Goal: Task Accomplishment & Management: Manage account settings

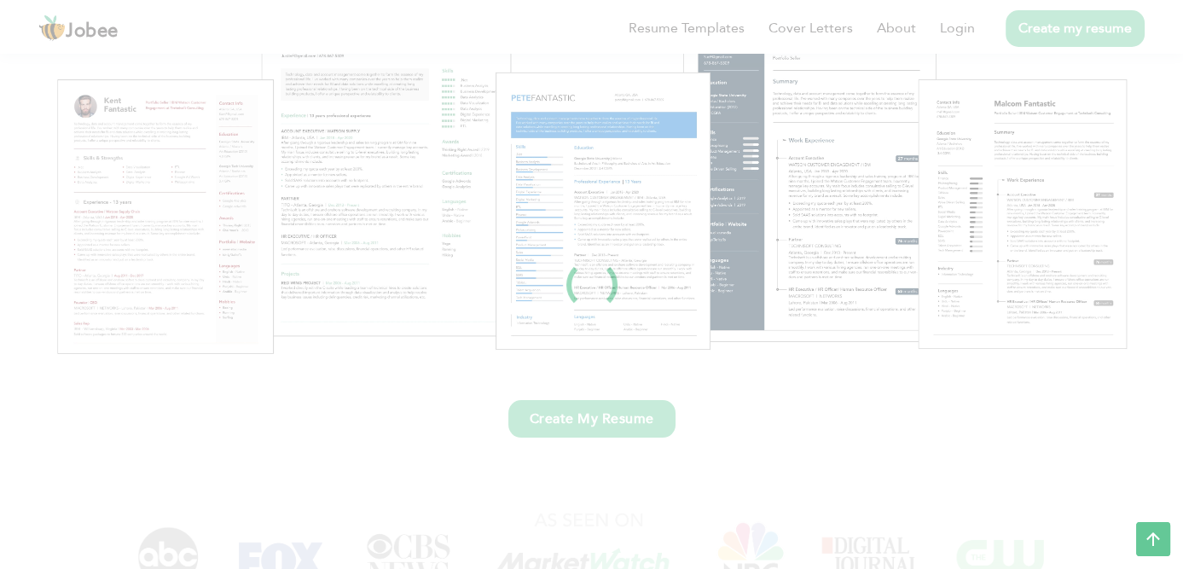
scroll to position [256, 0]
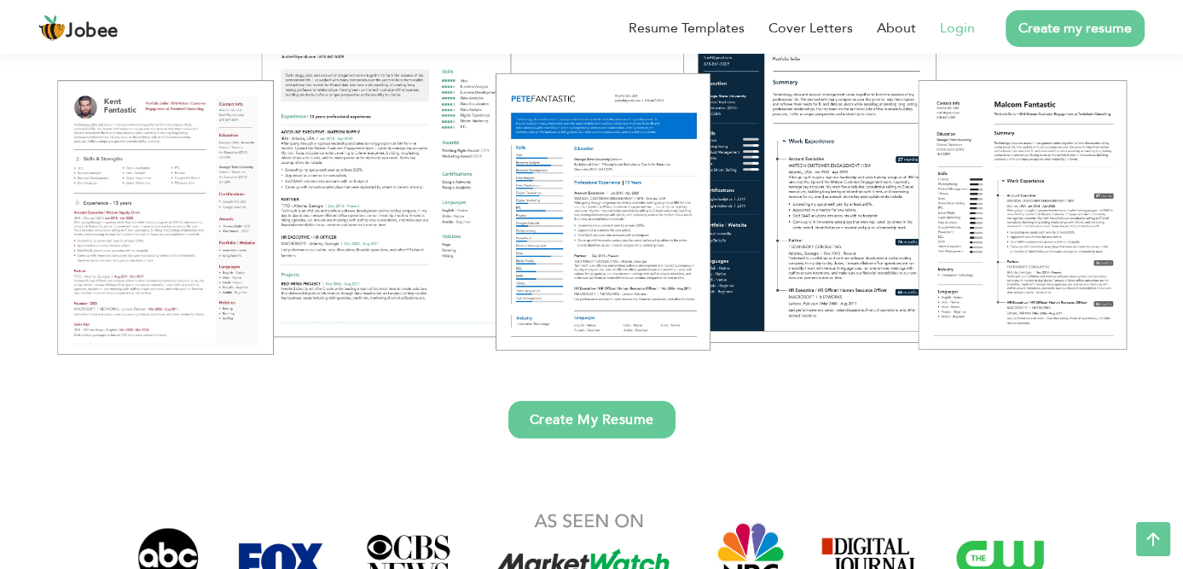
click at [699, 20] on link "Login" at bounding box center [957, 28] width 35 height 20
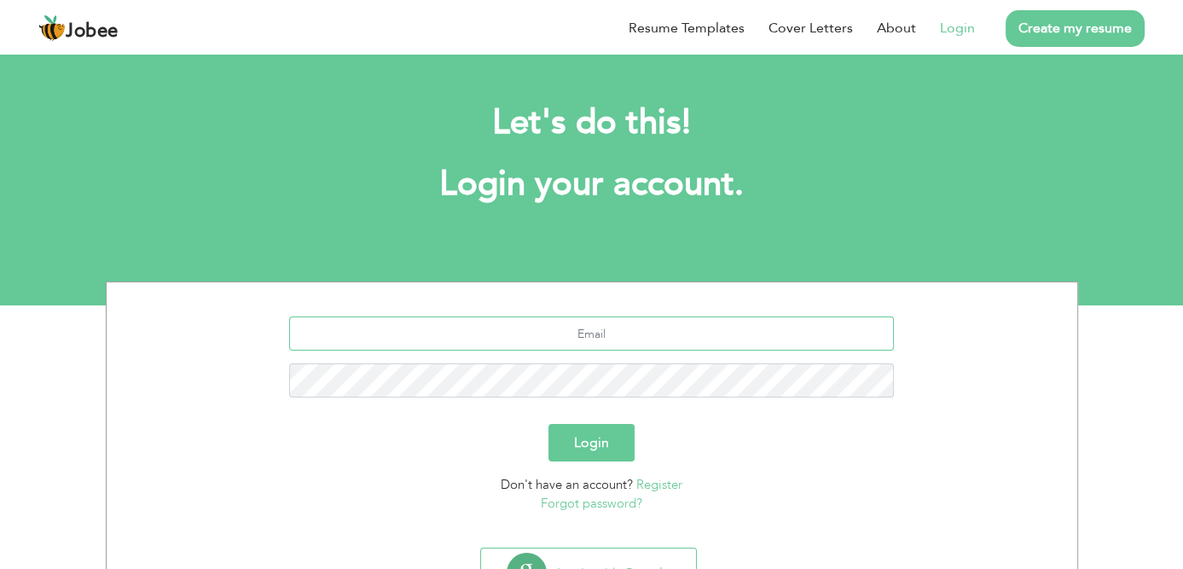
click at [595, 332] on input "text" at bounding box center [591, 333] width 605 height 34
type input "shafkatshahzad@gmail.com"
click at [548, 424] on button "Login" at bounding box center [591, 443] width 86 height 38
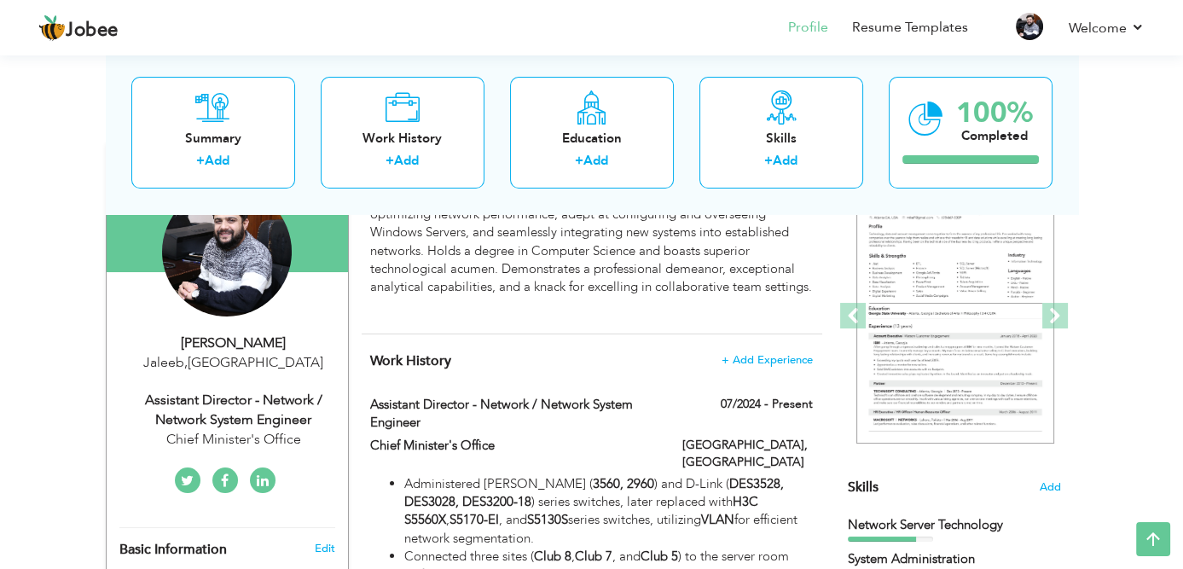
scroll to position [85, 0]
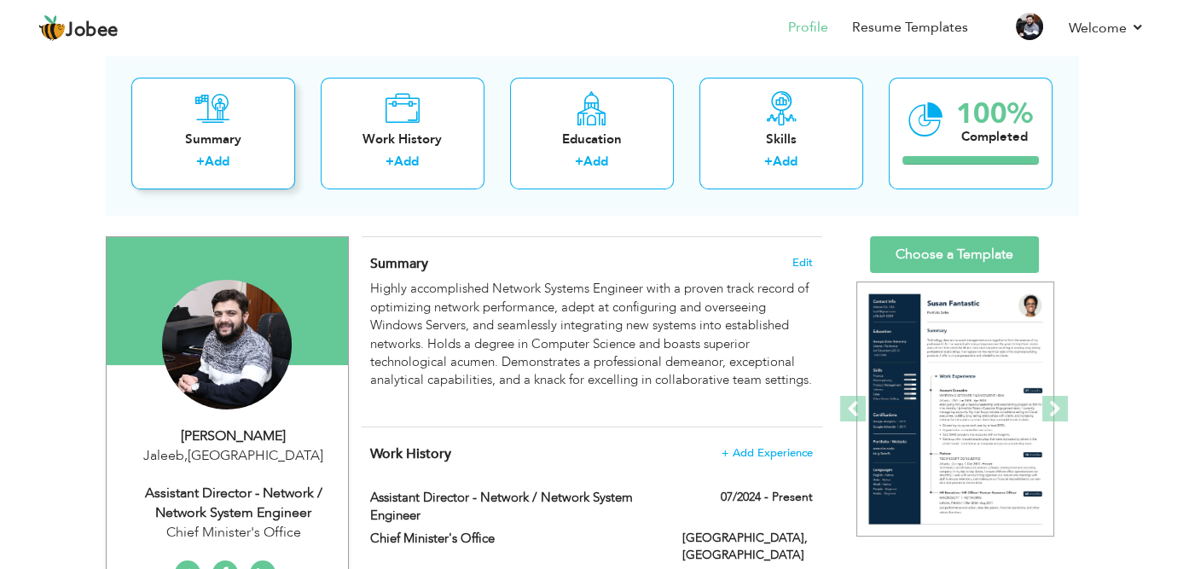
click at [218, 144] on div "Summary" at bounding box center [213, 139] width 136 height 18
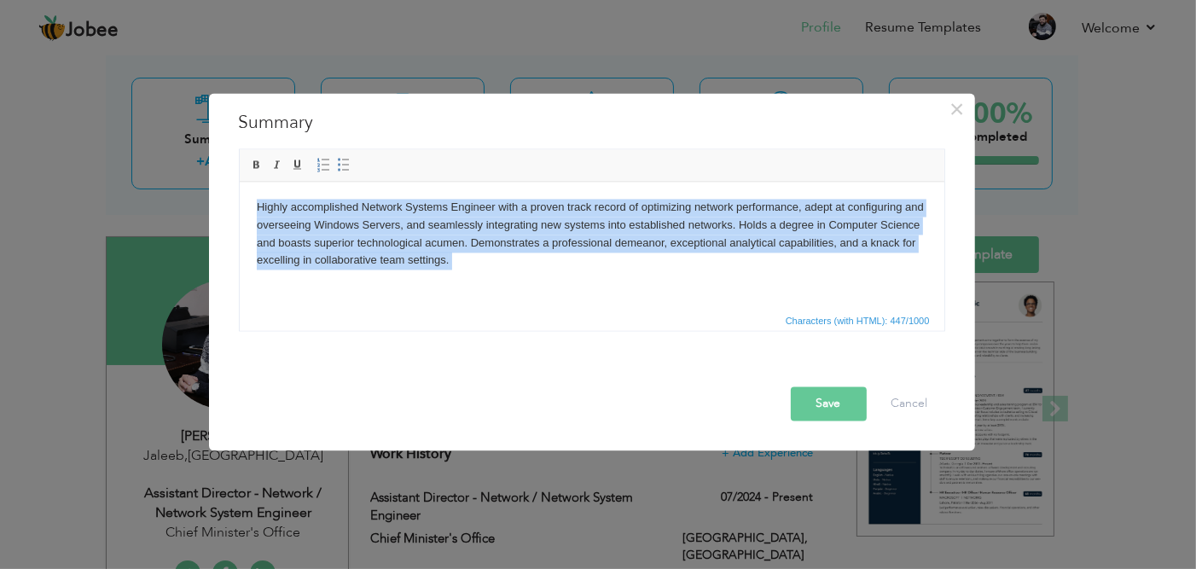
drag, startPoint x: 474, startPoint y: 268, endPoint x: 475, endPoint y: 364, distance: 96.4
click at [239, 182] on html "Highly accomplished Network Systems Engineer with a proven track record of opti…" at bounding box center [591, 242] width 704 height 123
copy body "Highly accomplished Network Systems Engineer with a proven track record of opti…"
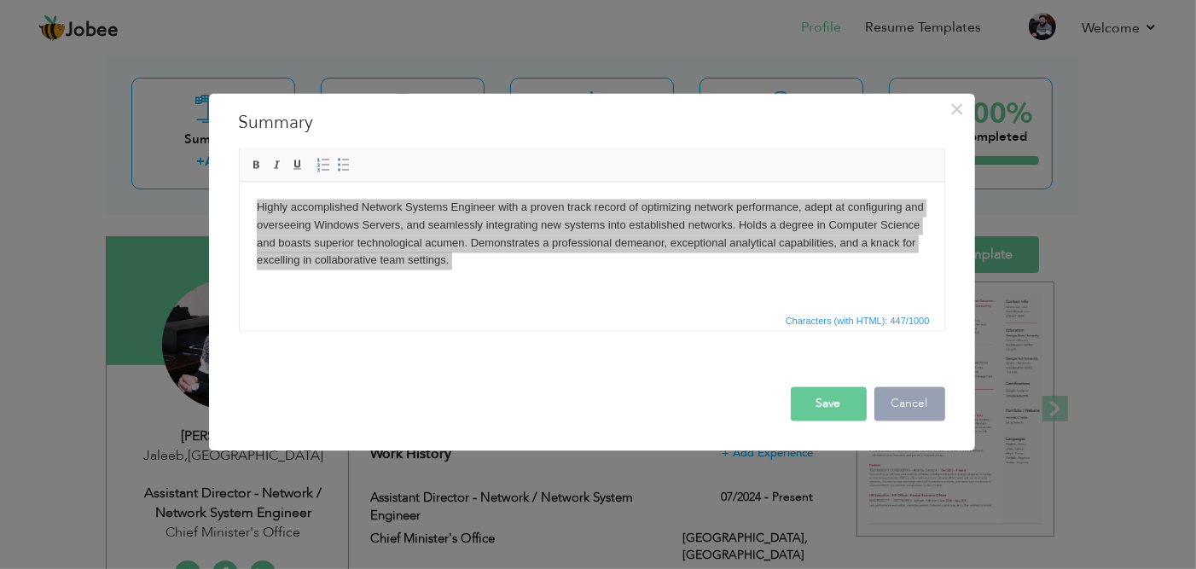
click at [899, 395] on button "Cancel" at bounding box center [909, 403] width 71 height 34
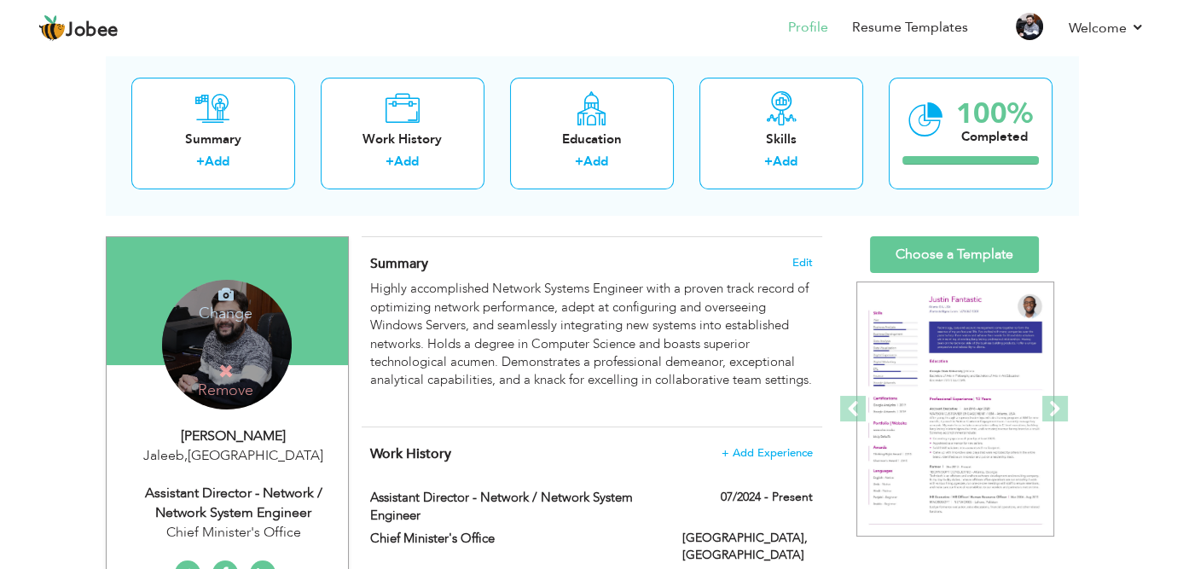
click at [195, 335] on div "Change Remove" at bounding box center [227, 345] width 130 height 130
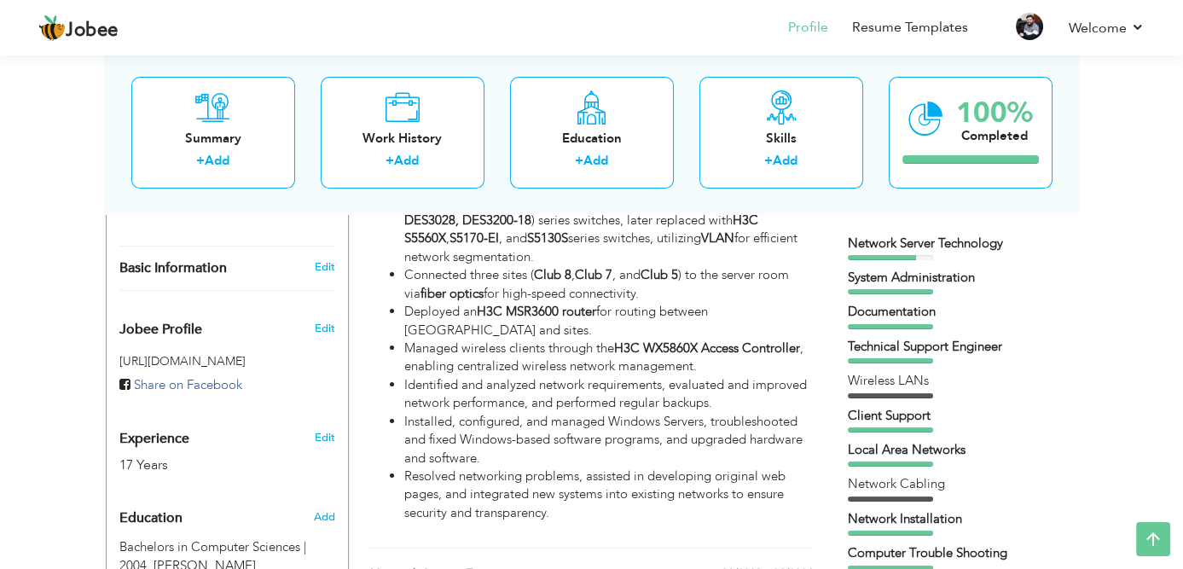
scroll to position [512, 0]
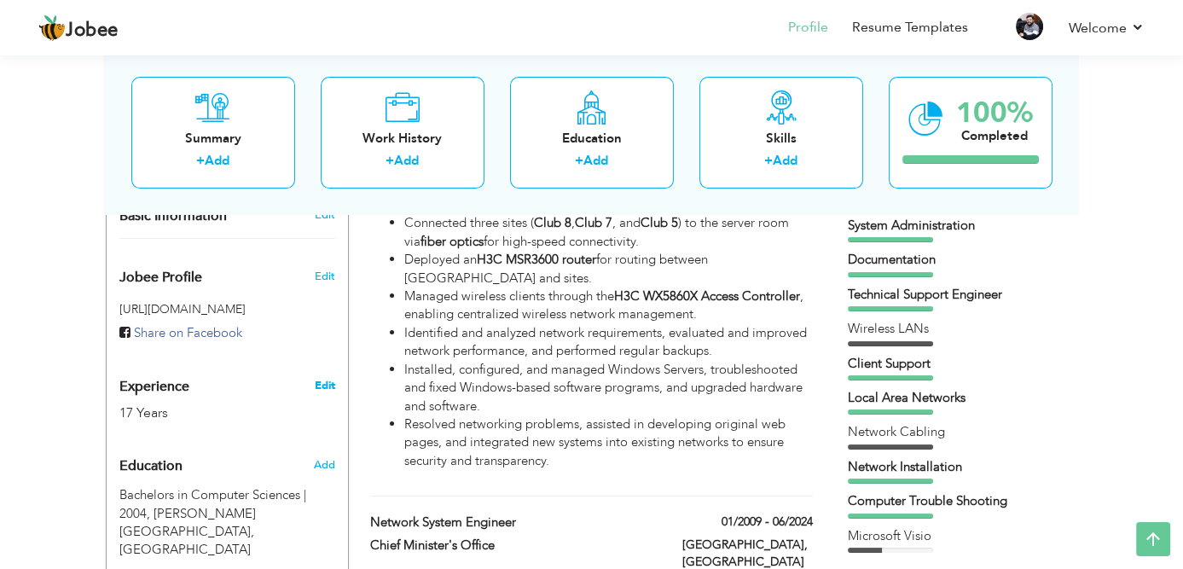
click at [327, 379] on link "Edit" at bounding box center [324, 385] width 20 height 15
type input "Shafkat"
type input "Shahzad"
type input "[PHONE_NUMBER]"
select select "number:117"
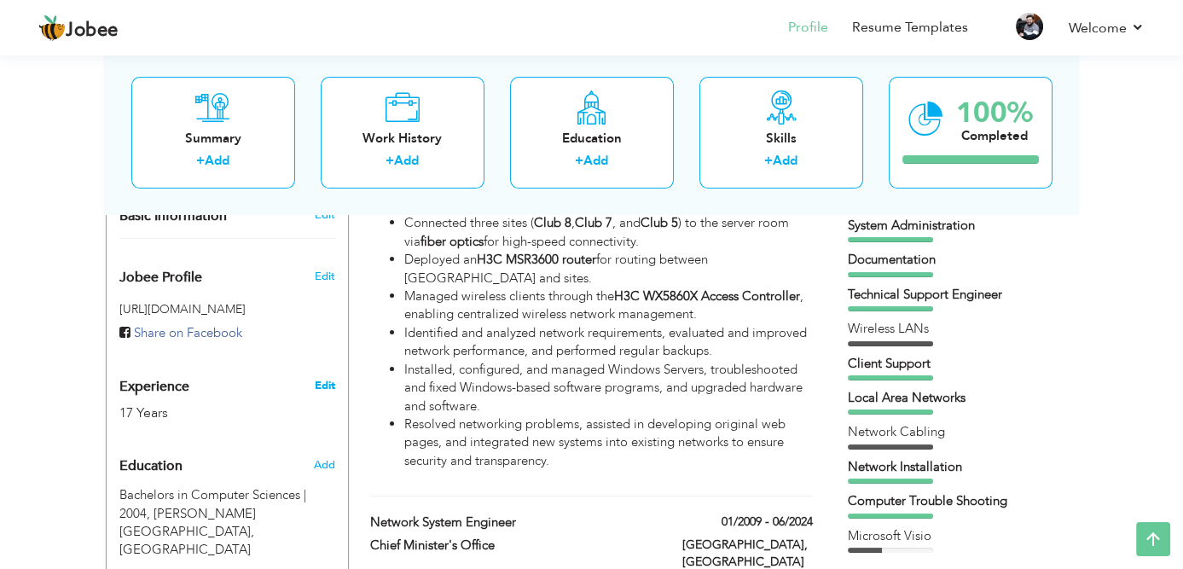
type input "Jaleeb"
select select "number:19"
type input "Chief Minister's Office"
type input "Assistant Director - Network / Network System Engineer"
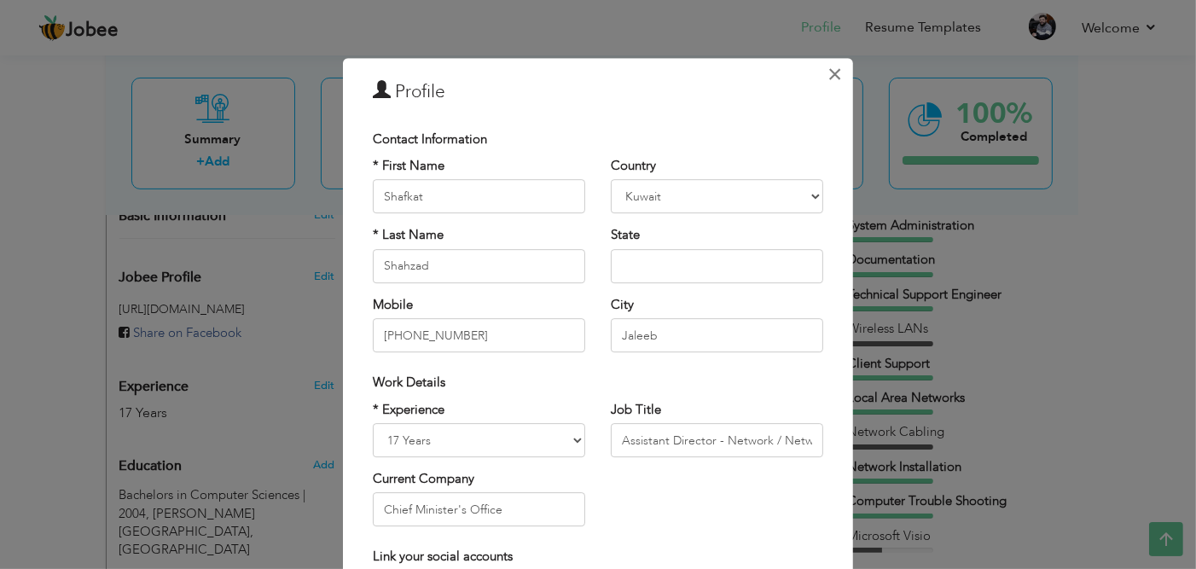
click at [829, 72] on span "×" at bounding box center [835, 74] width 14 height 31
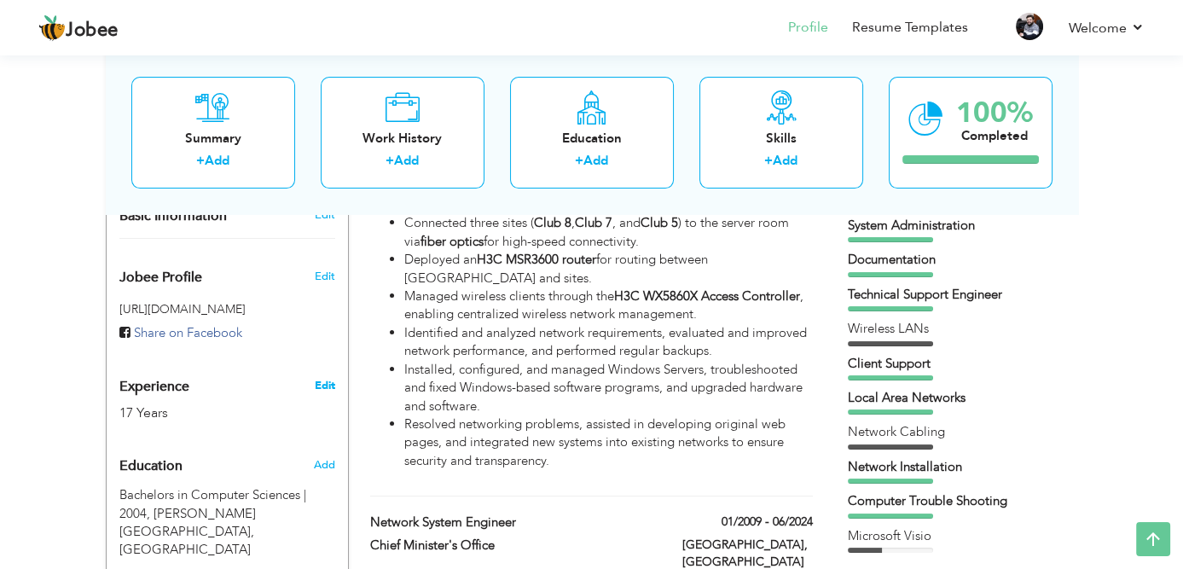
click at [325, 381] on link "Edit" at bounding box center [324, 385] width 20 height 15
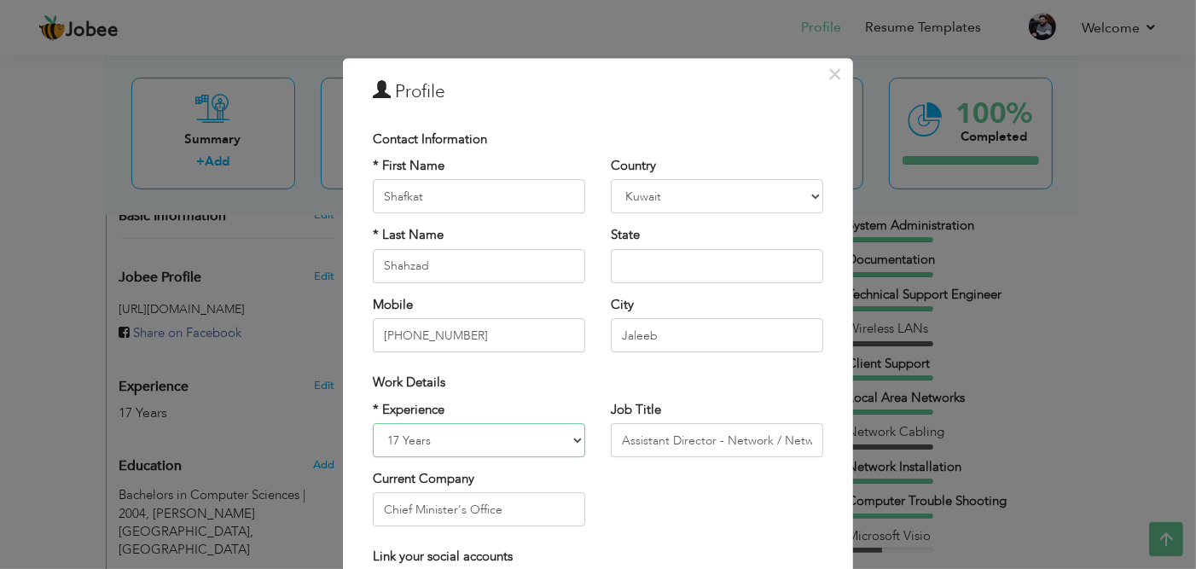
click at [458, 434] on select "Entry Level Less than 1 Year 1 Year 2 Years 3 Years 4 Years 5 Years 6 Years 7 Y…" at bounding box center [479, 440] width 212 height 34
click at [373, 423] on select "Entry Level Less than 1 Year 1 Year 2 Years 3 Years 4 Years 5 Years 6 Years 7 Y…" at bounding box center [479, 440] width 212 height 34
click at [575, 437] on select "Entry Level Less than 1 Year 1 Year 2 Years 3 Years 4 Years 5 Years 6 Years 7 Y…" at bounding box center [479, 440] width 212 height 34
click at [675, 28] on div "× Profile Contact Information * First Name Shafkat * Last Name [GEOGRAPHIC_DATA]" at bounding box center [598, 284] width 1196 height 569
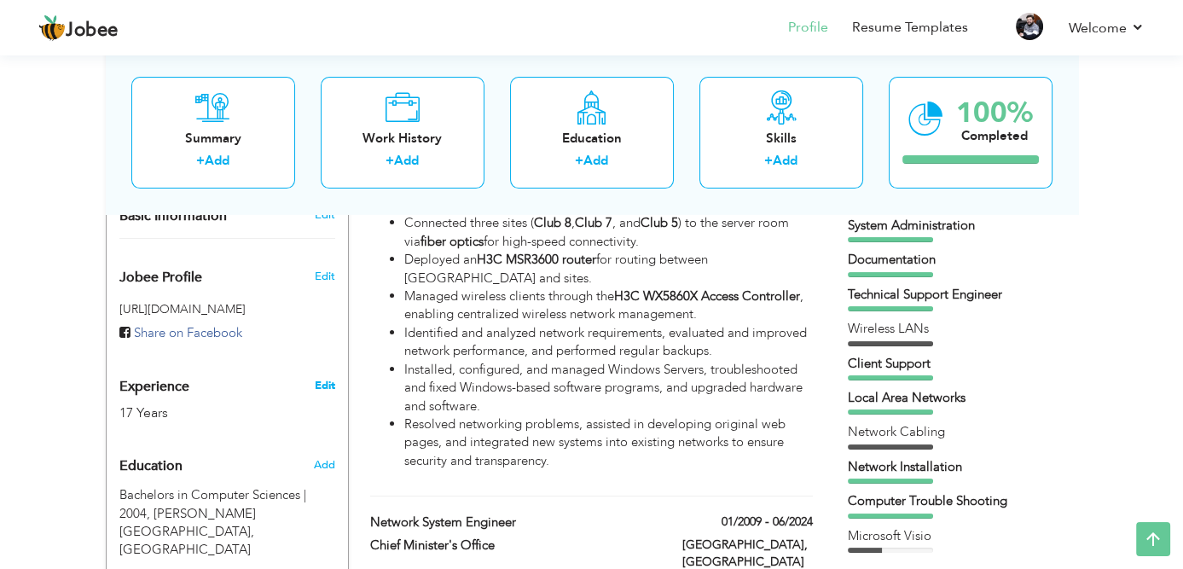
click at [324, 383] on link "Edit" at bounding box center [324, 385] width 20 height 15
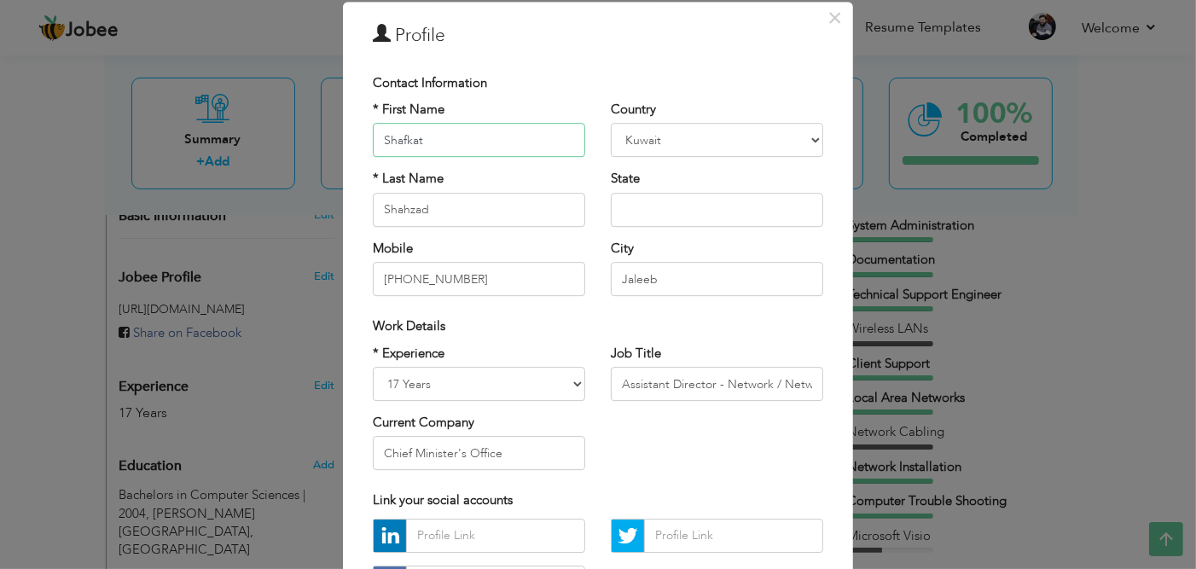
scroll to position [85, 0]
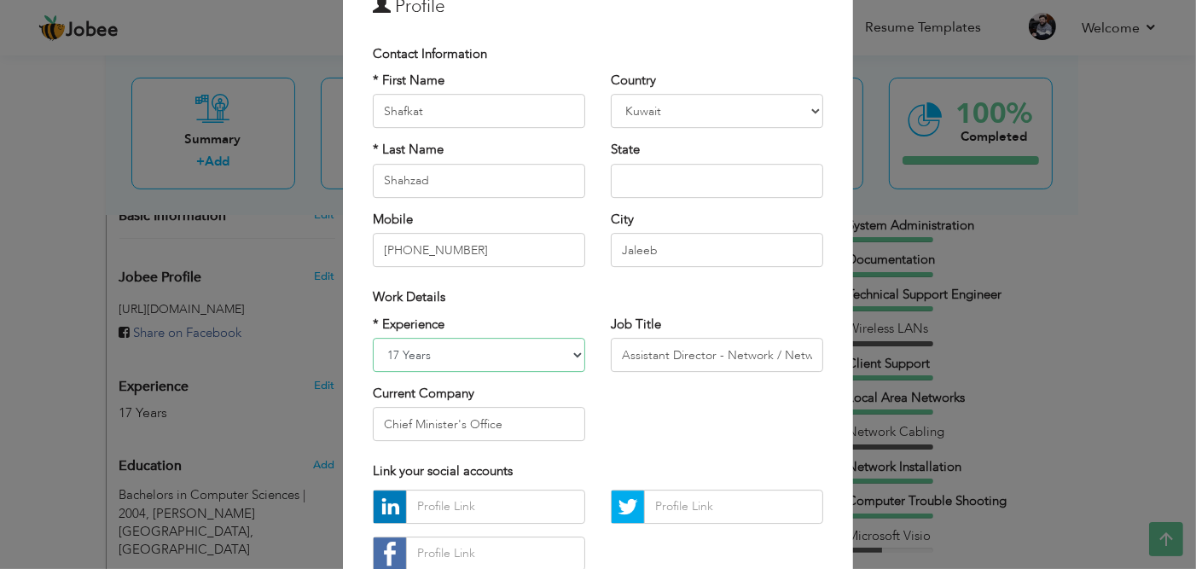
click at [404, 356] on select "Entry Level Less than 1 Year 1 Year 2 Years 3 Years 4 Years 5 Years 6 Years 7 Y…" at bounding box center [479, 355] width 212 height 34
select select "number:20"
click at [373, 338] on select "Entry Level Less than 1 Year 1 Year 2 Years 3 Years 4 Years 5 Years 6 Years 7 Y…" at bounding box center [479, 355] width 212 height 34
click at [343, 235] on div "× Profile Contact Information * First Name Shafkat * Last Name Shahzad Mobile" at bounding box center [598, 330] width 510 height 714
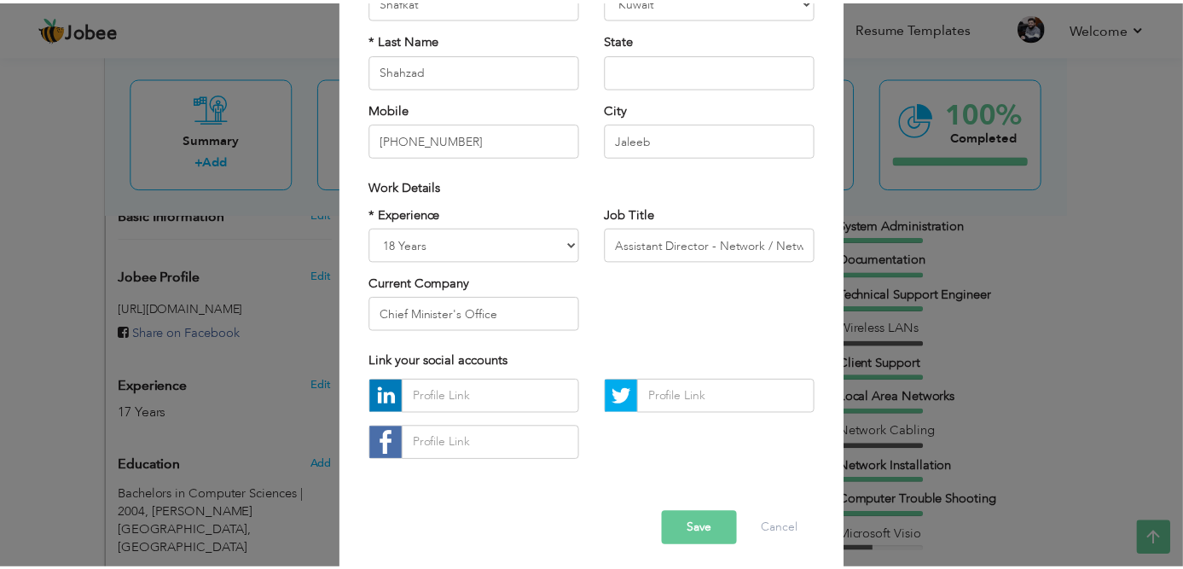
scroll to position [202, 0]
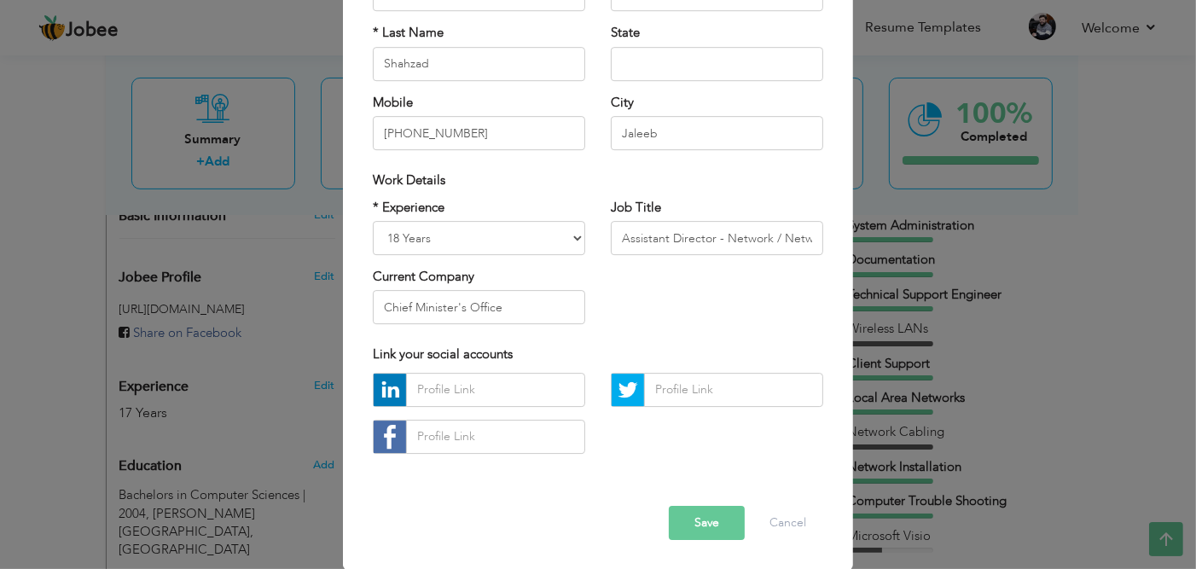
click at [691, 530] on button "Save" at bounding box center [707, 523] width 76 height 34
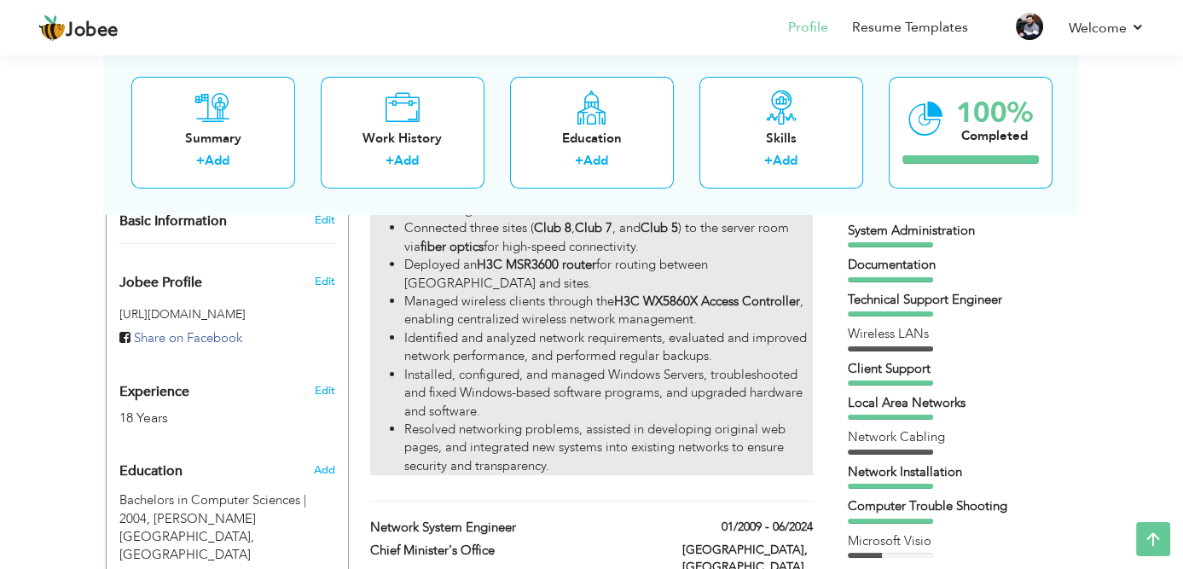
scroll to position [512, 0]
